Goal: Find specific page/section: Find specific page/section

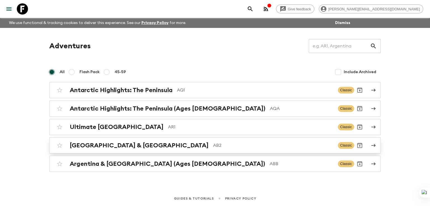
click at [112, 144] on h2 "[GEOGRAPHIC_DATA] & [GEOGRAPHIC_DATA]" at bounding box center [139, 145] width 139 height 7
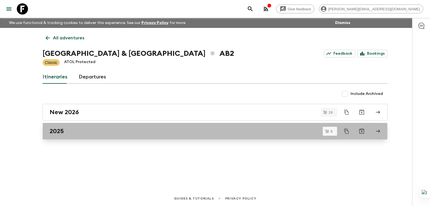
click at [61, 131] on h2 "2025" at bounding box center [57, 131] width 14 height 7
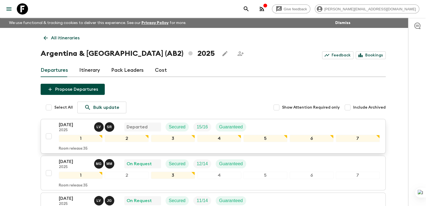
click at [71, 128] on p "2025" at bounding box center [74, 130] width 31 height 4
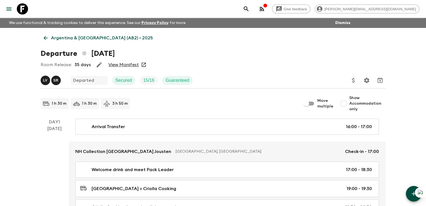
click at [122, 65] on link "View Manifest" at bounding box center [123, 65] width 30 height 6
